Goal: Task Accomplishment & Management: Use online tool/utility

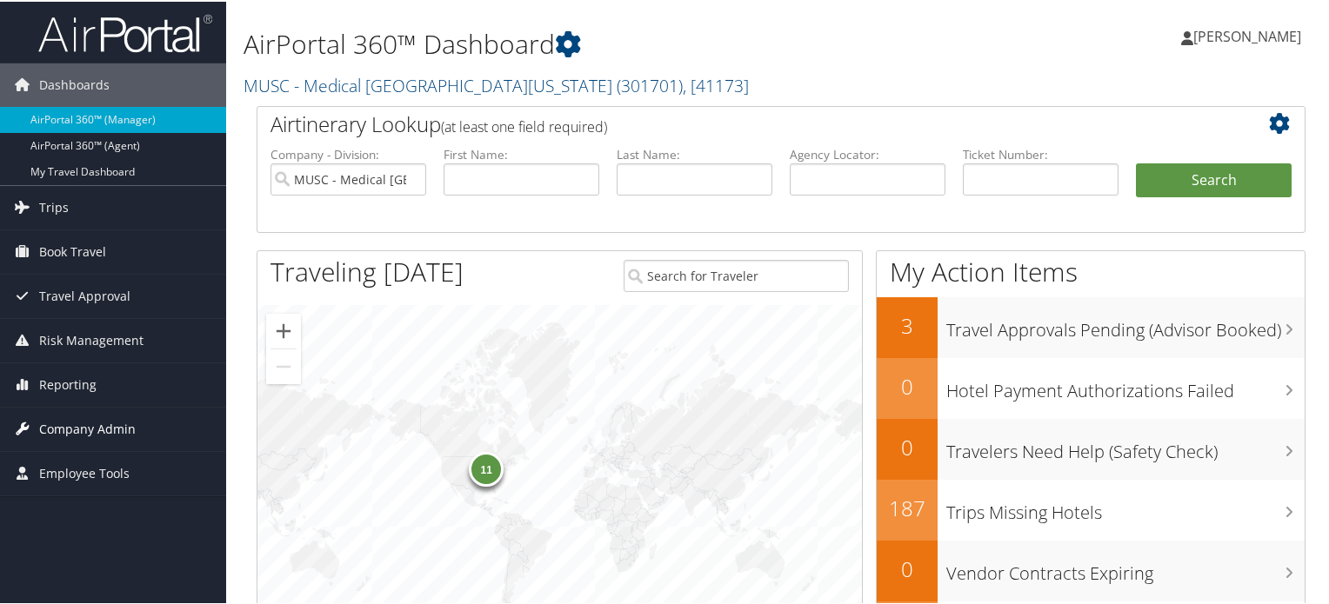
click at [75, 431] on span "Company Admin" at bounding box center [87, 427] width 97 height 43
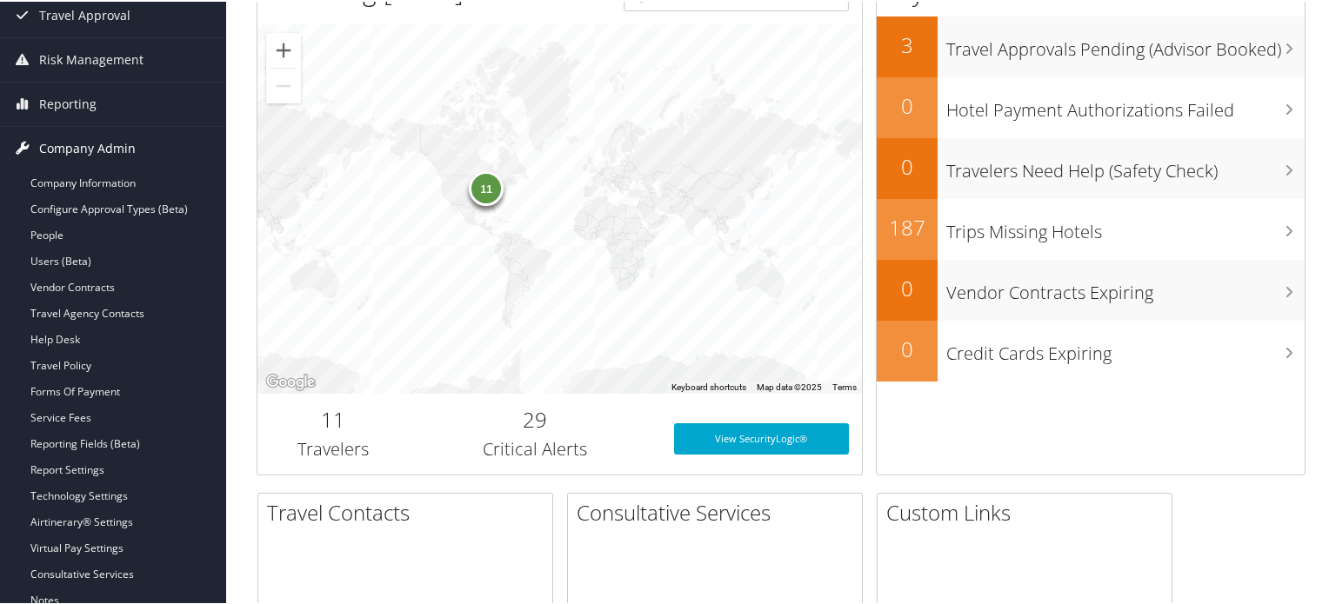
scroll to position [284, 0]
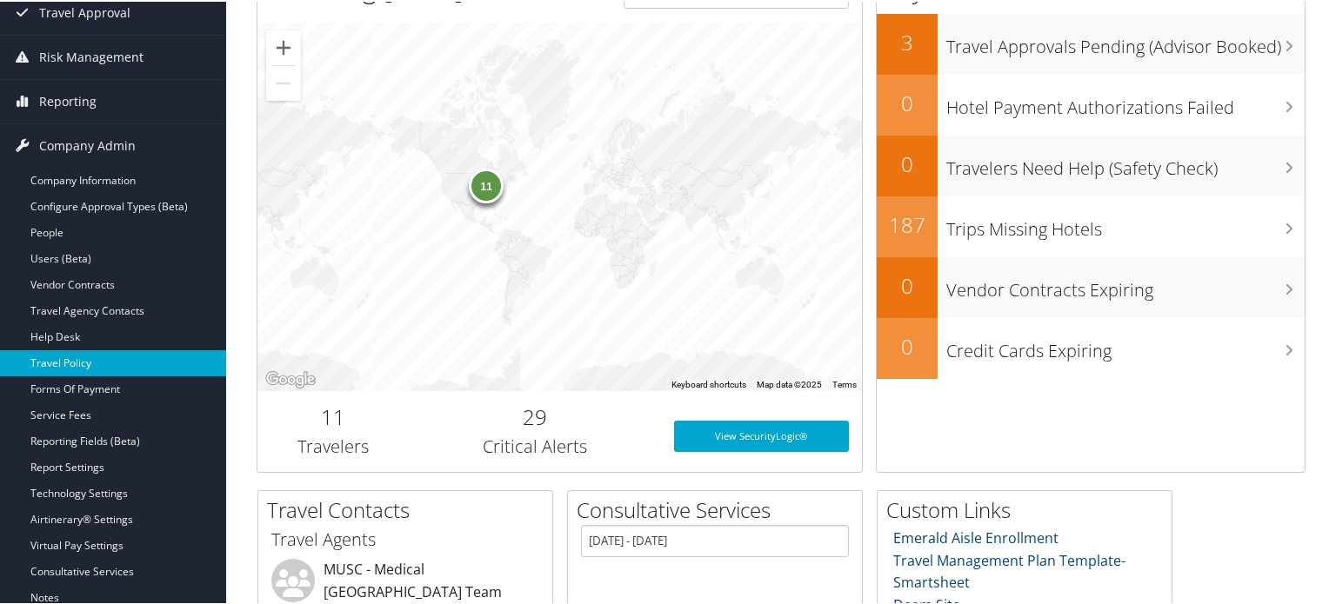
click at [75, 370] on link "Travel Policy" at bounding box center [113, 362] width 226 height 26
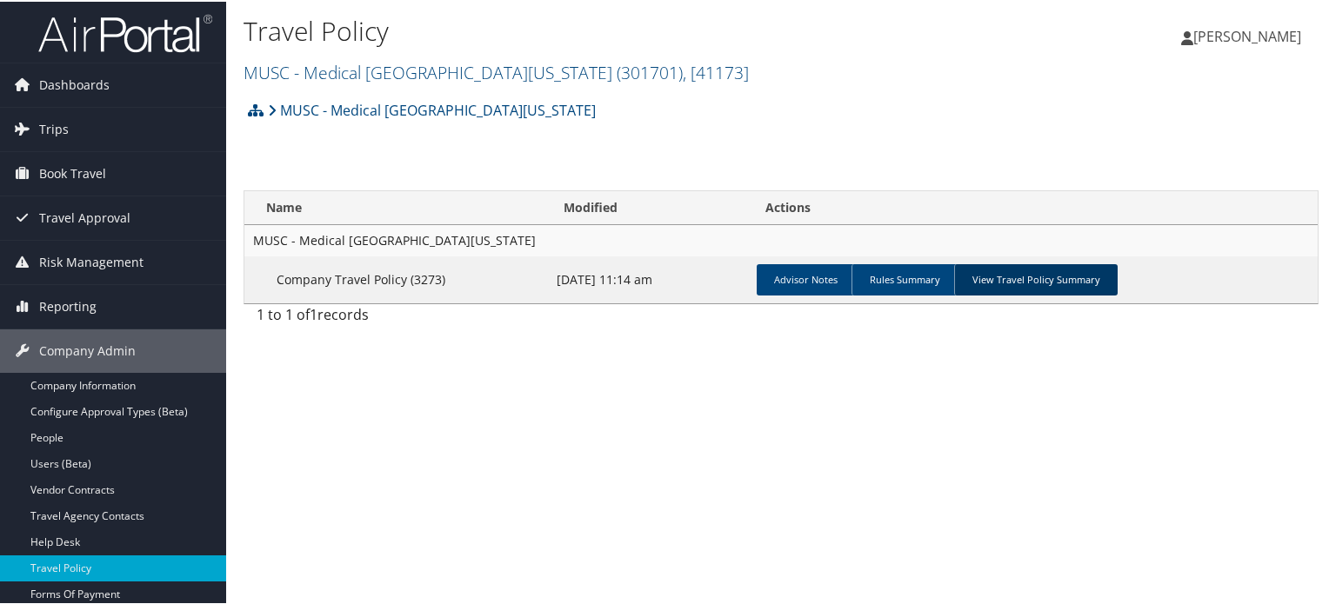
click at [989, 280] on link "View Travel Policy Summary" at bounding box center [1036, 278] width 164 height 31
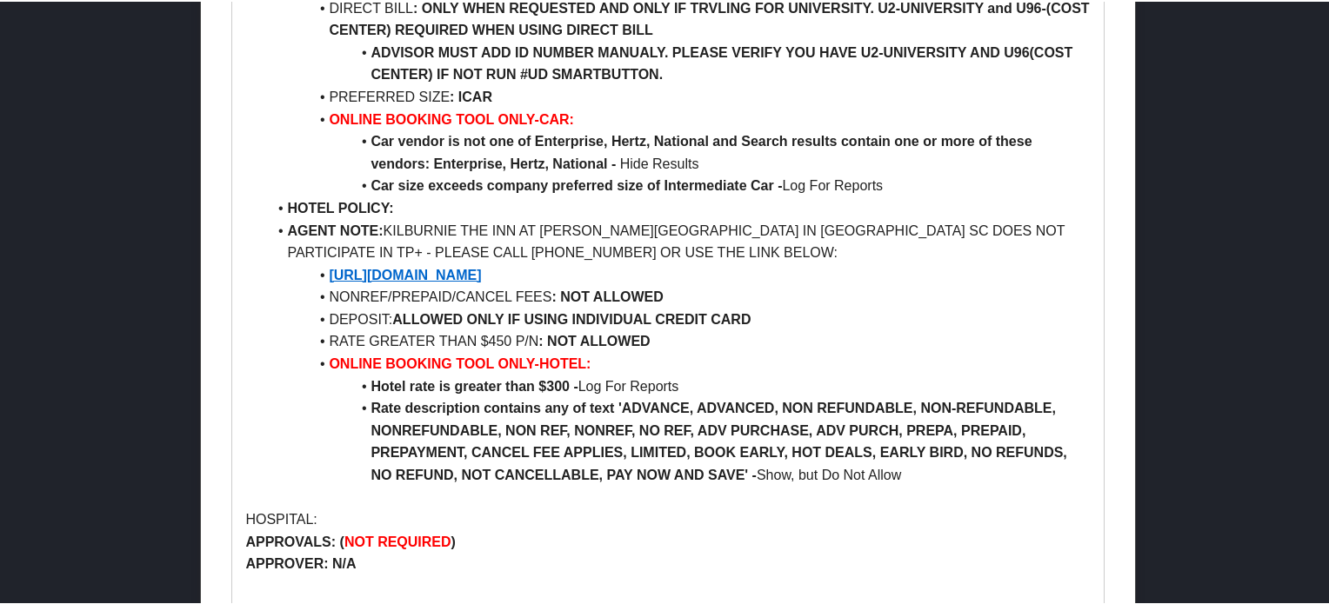
scroll to position [925, 0]
